Goal: Task Accomplishment & Management: Manage account settings

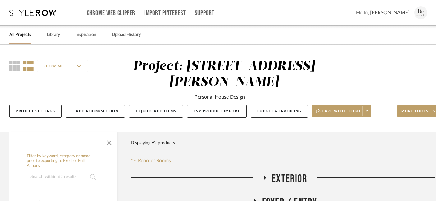
click at [19, 35] on link "All Projects" at bounding box center [20, 35] width 22 height 8
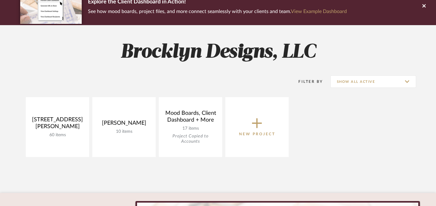
scroll to position [57, 0]
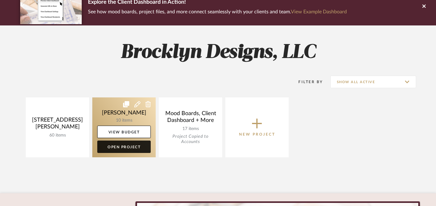
click at [123, 147] on link "Open Project" at bounding box center [123, 147] width 53 height 12
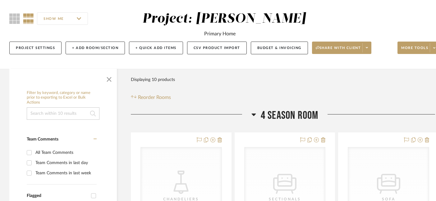
scroll to position [47, 0]
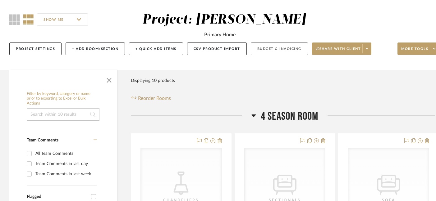
click at [276, 50] on button "Budget & Invoicing" at bounding box center [279, 49] width 57 height 13
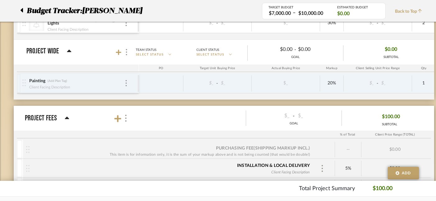
scroll to position [383, 0]
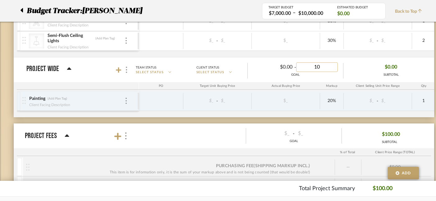
type input "10,"
click at [317, 68] on input "10.00" at bounding box center [317, 67] width 42 height 10
type input "10,00"
click at [354, 72] on div "$0.00 SUBTOTAL" at bounding box center [391, 69] width 95 height 15
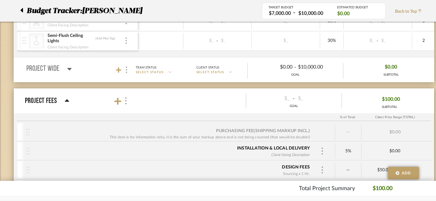
click at [354, 72] on div "$0.00 SUBTOTAL" at bounding box center [391, 69] width 95 height 15
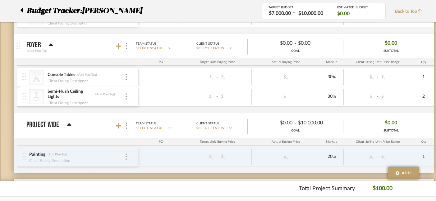
scroll to position [379, 0]
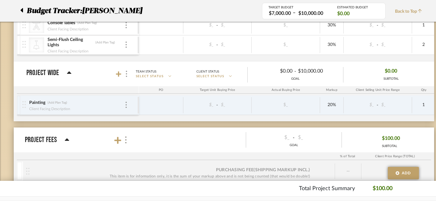
click at [296, 78] on div "GOAL" at bounding box center [295, 79] width 95 height 5
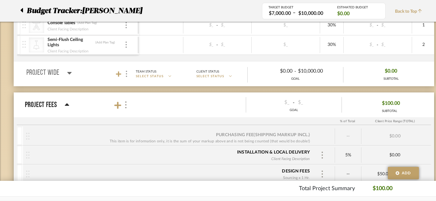
click at [296, 78] on div "GOAL" at bounding box center [295, 79] width 95 height 5
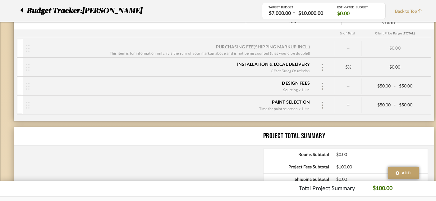
scroll to position [498, 0]
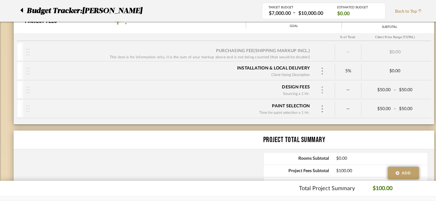
click at [323, 90] on img at bounding box center [322, 90] width 3 height 7
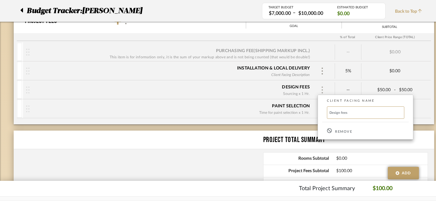
click at [323, 90] on div at bounding box center [218, 100] width 436 height 201
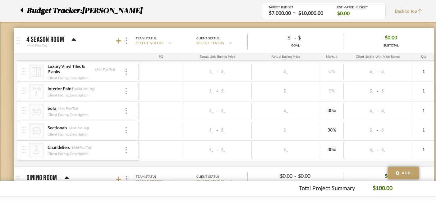
scroll to position [94, 0]
type input "4000"
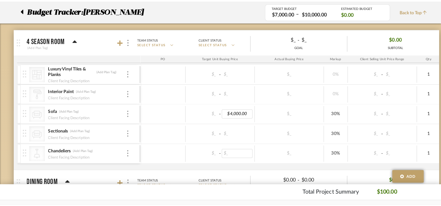
scroll to position [0, 0]
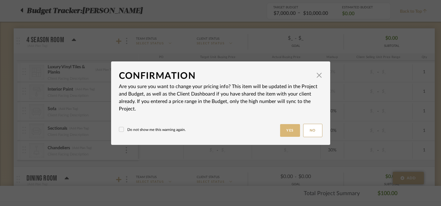
click at [283, 127] on button "Yes" at bounding box center [290, 130] width 20 height 13
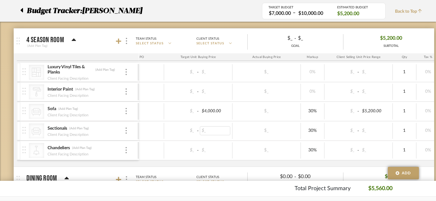
scroll to position [0, 4]
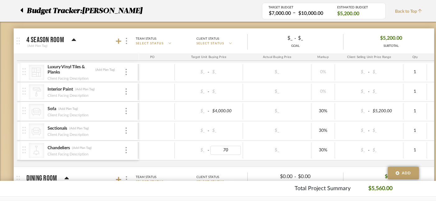
type input "7"
type input "1000"
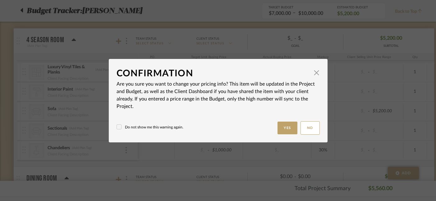
click at [189, 108] on body "Chrome Web Clipper Import Pinterest Support All Projects Library Inspiration Up…" at bounding box center [216, 6] width 432 height 201
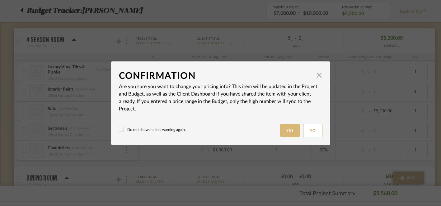
click at [284, 129] on button "Yes" at bounding box center [290, 130] width 20 height 13
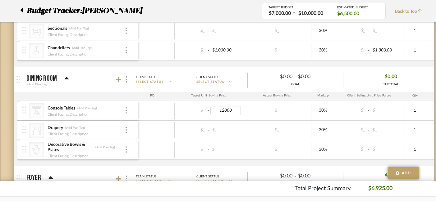
type input "1200"
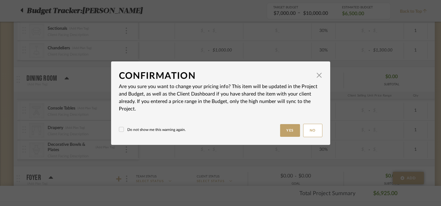
click at [274, 132] on div "Do not show me this warning again. Yes No" at bounding box center [220, 130] width 203 height 13
click at [287, 132] on button "Yes" at bounding box center [290, 130] width 20 height 13
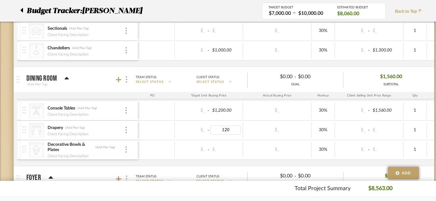
type input "1200"
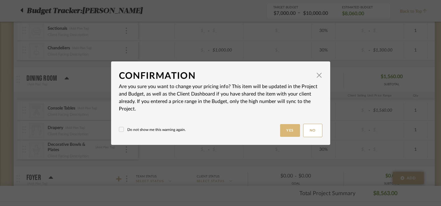
click at [287, 130] on button "Yes" at bounding box center [290, 130] width 20 height 13
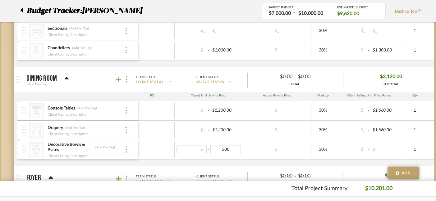
type input "$500.00"
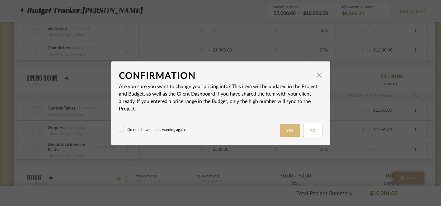
click at [285, 131] on button "Yes" at bounding box center [290, 130] width 20 height 13
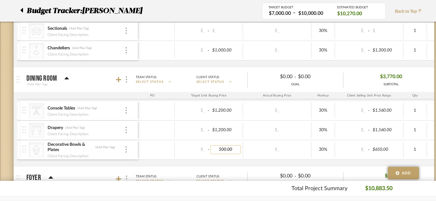
click at [222, 150] on input "500.00" at bounding box center [225, 150] width 30 height 9
type input "300.00"
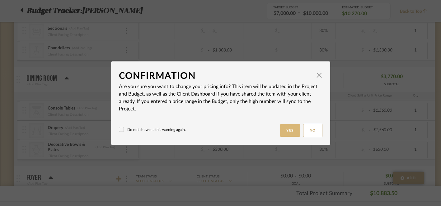
click at [287, 132] on button "Yes" at bounding box center [290, 130] width 20 height 13
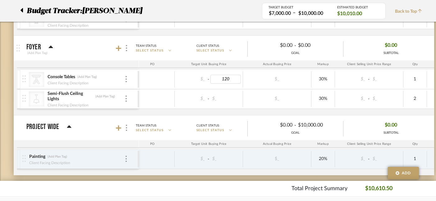
type input "1200"
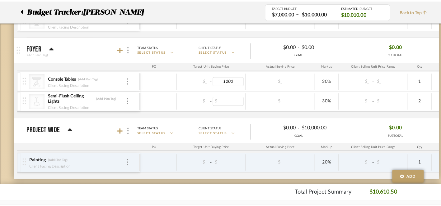
scroll to position [0, 0]
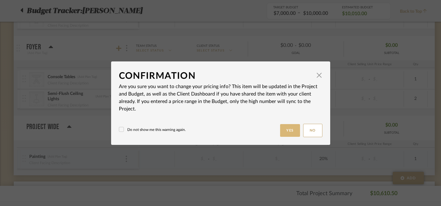
click at [285, 132] on button "Yes" at bounding box center [290, 130] width 20 height 13
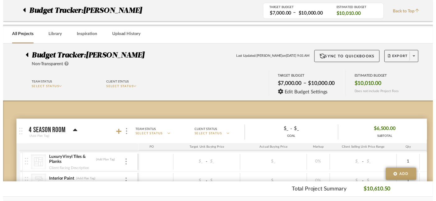
scroll to position [325, 0]
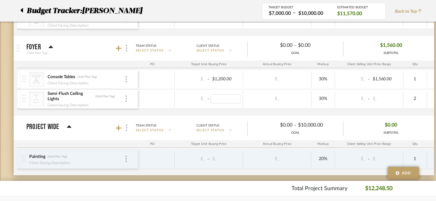
type input "5"
type input "400"
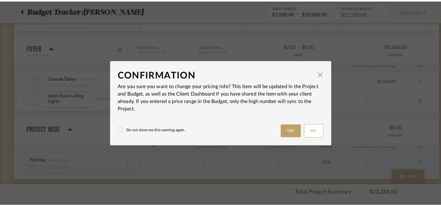
scroll to position [0, 0]
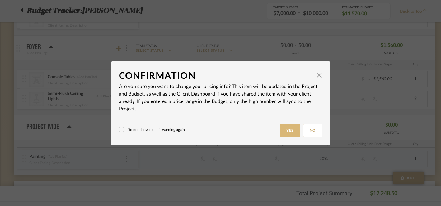
click at [284, 135] on button "Yes" at bounding box center [290, 130] width 20 height 13
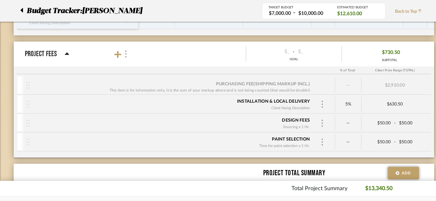
scroll to position [464, 0]
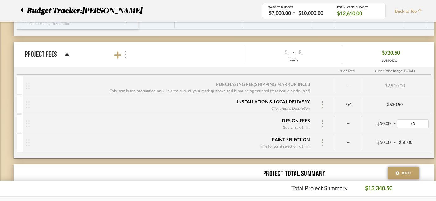
type input "250"
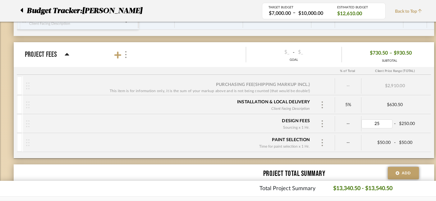
type input "250"
click at [420, 105] on div "$630.50" at bounding box center [395, 105] width 67 height 5
click at [323, 143] on img at bounding box center [322, 143] width 3 height 7
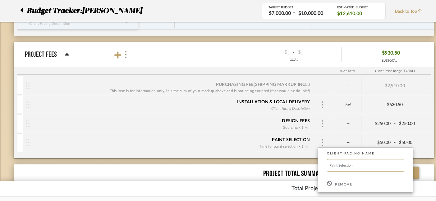
click at [340, 185] on p "Remove" at bounding box center [343, 185] width 17 height 4
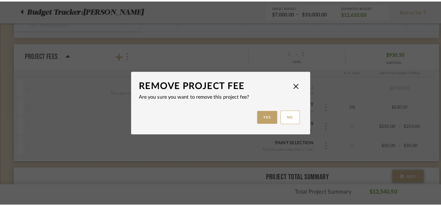
scroll to position [0, 0]
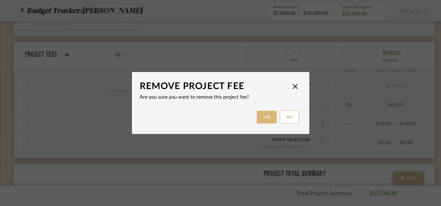
click at [266, 118] on button "Yes" at bounding box center [267, 117] width 20 height 13
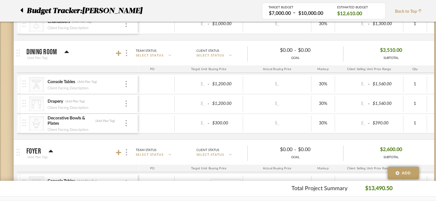
scroll to position [219, 0]
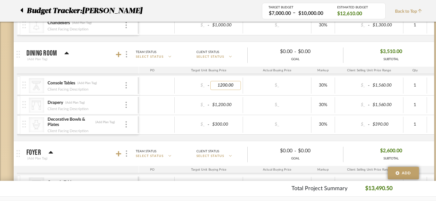
click at [222, 86] on input "1200.00" at bounding box center [225, 85] width 30 height 9
type input "1500.00"
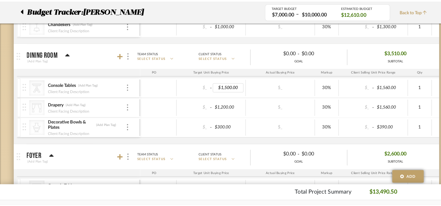
scroll to position [0, 0]
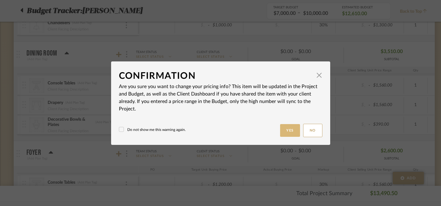
click at [281, 129] on button "Yes" at bounding box center [290, 130] width 20 height 13
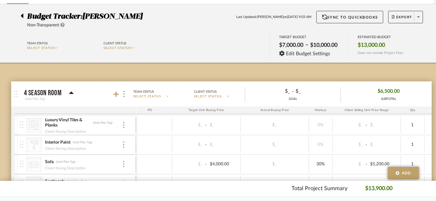
scroll to position [33, 2]
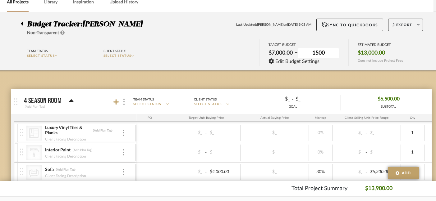
type input "15000"
click at [235, 51] on div "Team Status SELECT STATUS Client Status SELECT STATUS TARGET BUDGET $7,000.00 –…" at bounding box center [221, 53] width 421 height 28
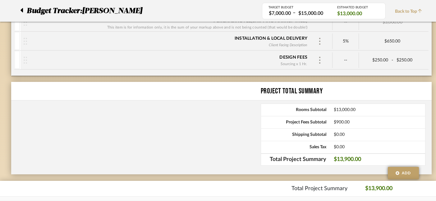
scroll to position [541, 2]
